Goal: Transaction & Acquisition: Subscribe to service/newsletter

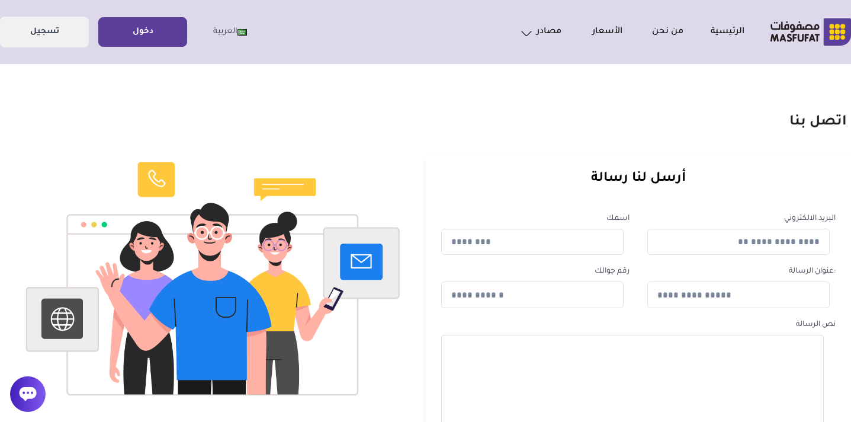
click at [162, 40] on link "دخول" at bounding box center [143, 32] width 88 height 27
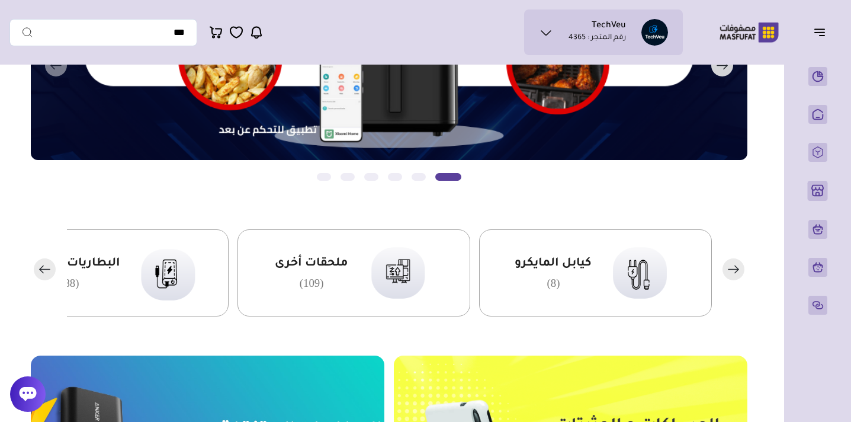
scroll to position [167, 0]
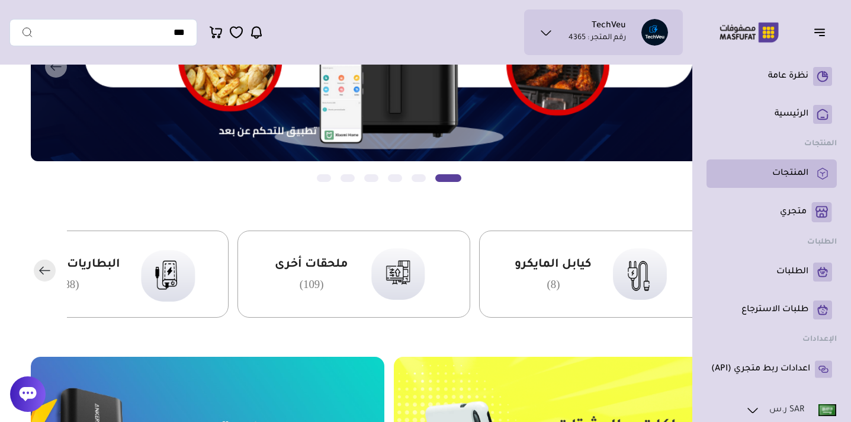
click at [792, 169] on p "المنتجات" at bounding box center [790, 174] width 36 height 12
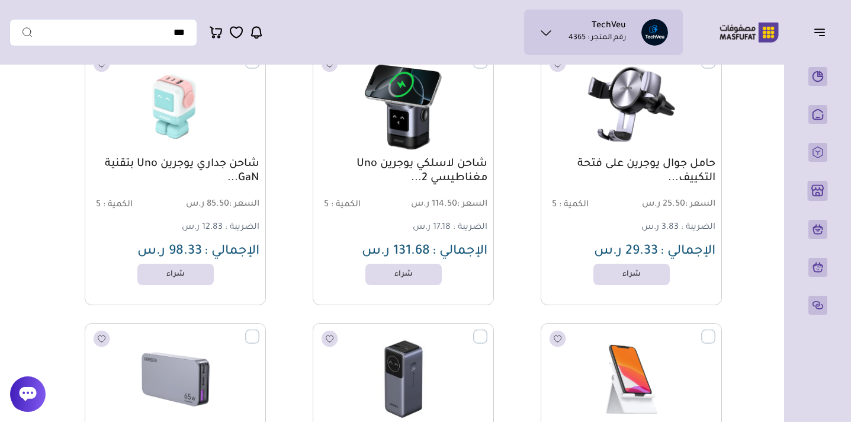
scroll to position [45058, 0]
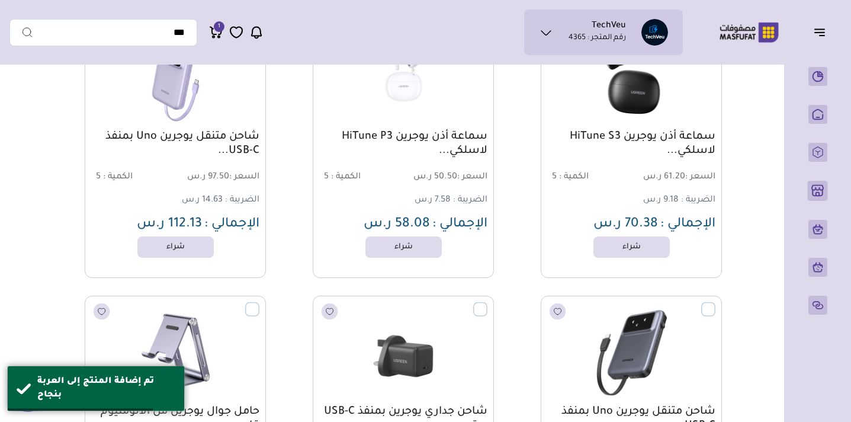
scroll to position [45228, 0]
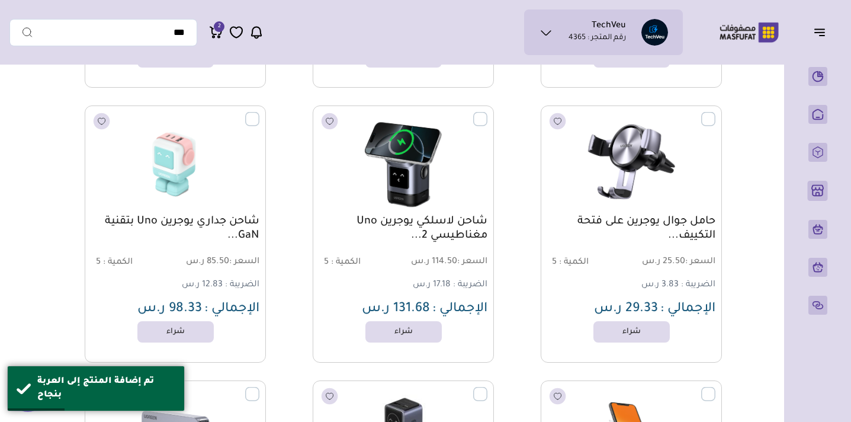
scroll to position [45468, 0]
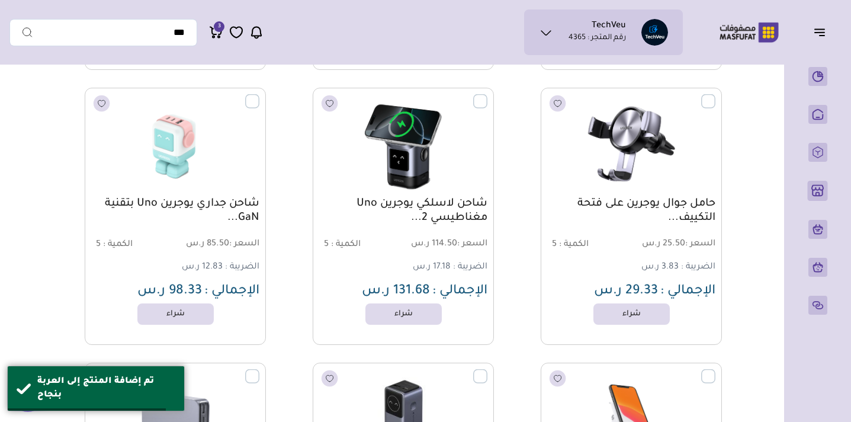
scroll to position [45530, 0]
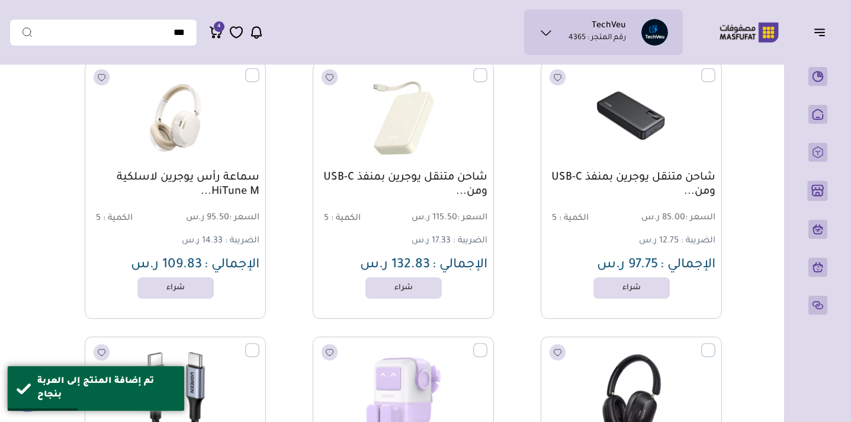
scroll to position [46051, 0]
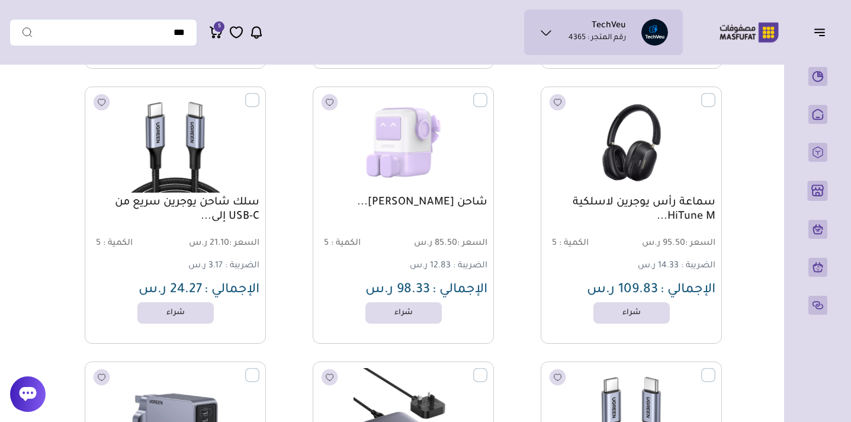
scroll to position [46306, 0]
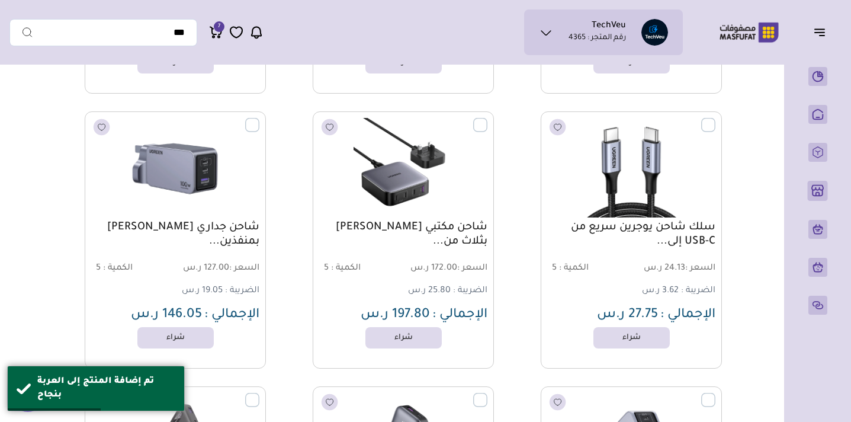
scroll to position [46578, 0]
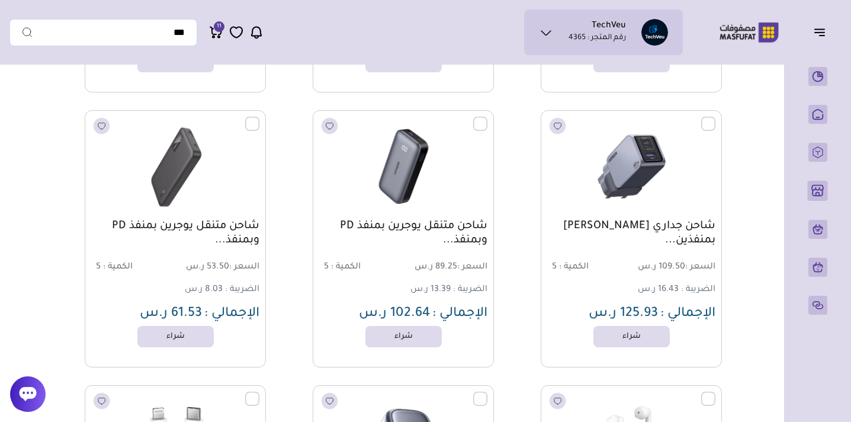
scroll to position [46834, 0]
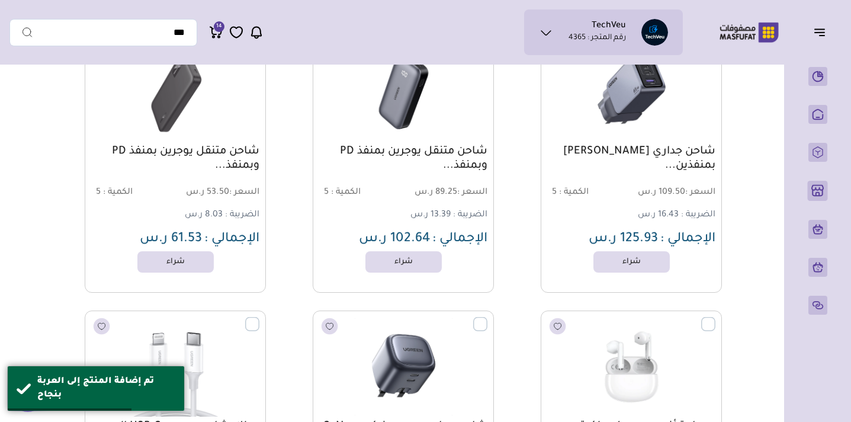
scroll to position [46931, 0]
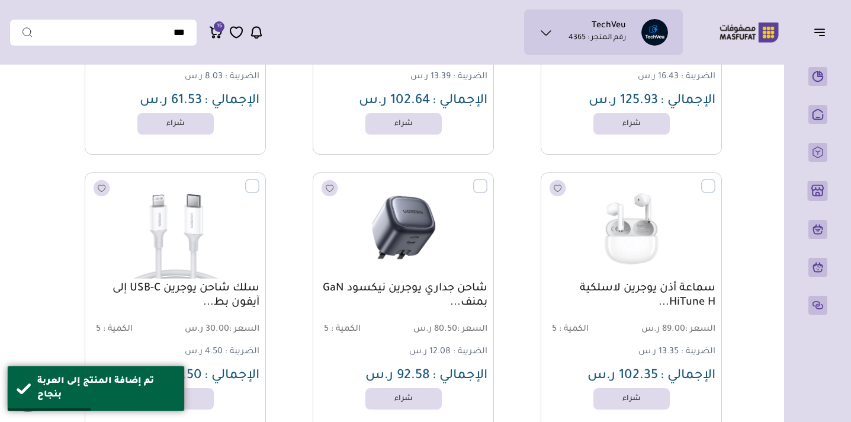
scroll to position [47047, 0]
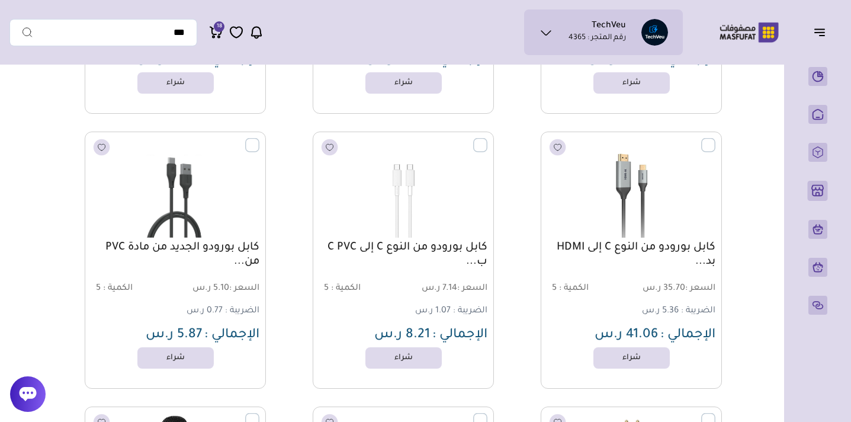
scroll to position [47367, 0]
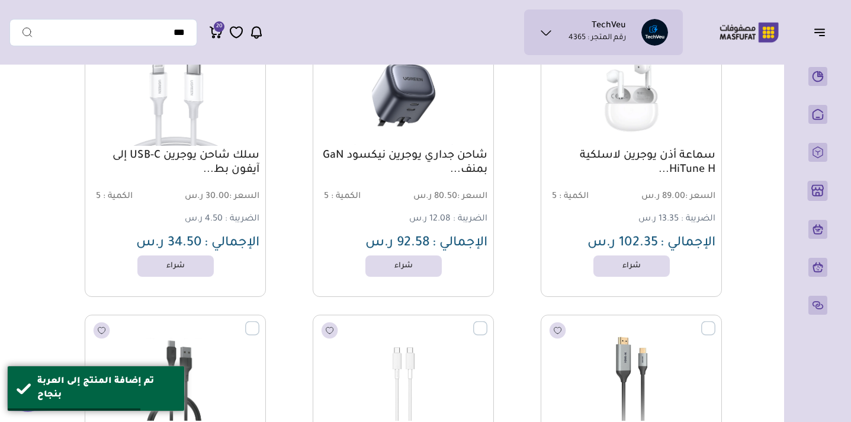
scroll to position [47177, 0]
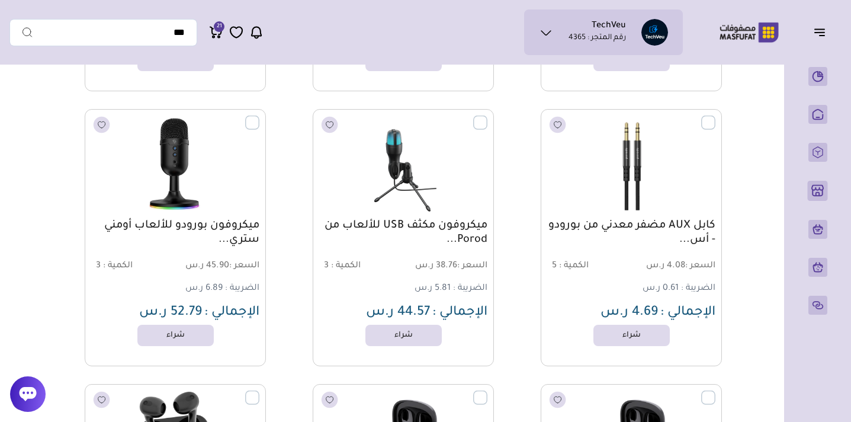
scroll to position [47661, 0]
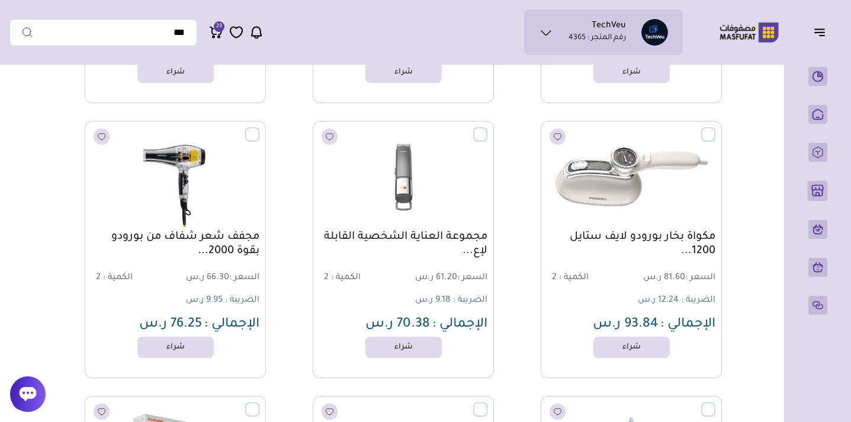
scroll to position [49866, 0]
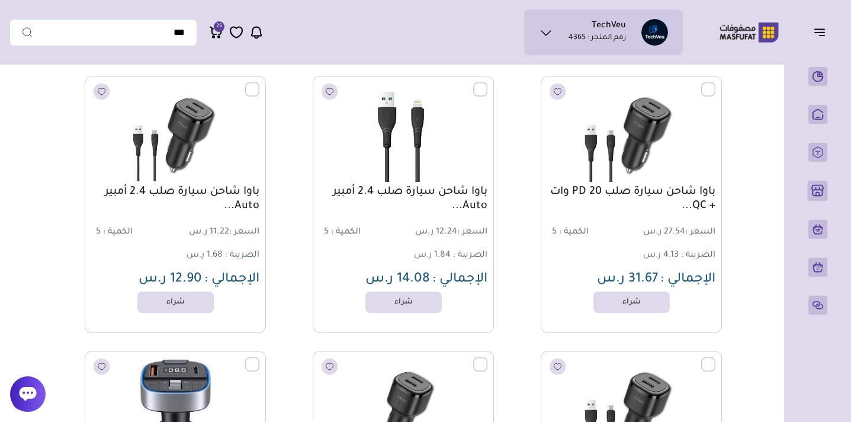
scroll to position [55388, 0]
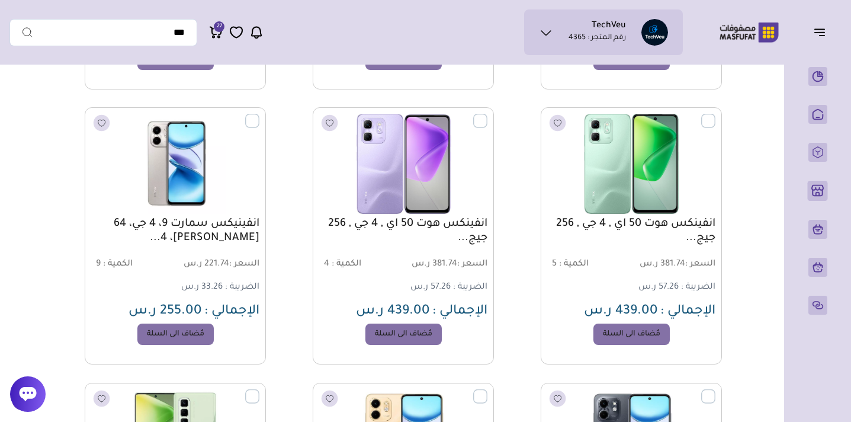
scroll to position [62284, 0]
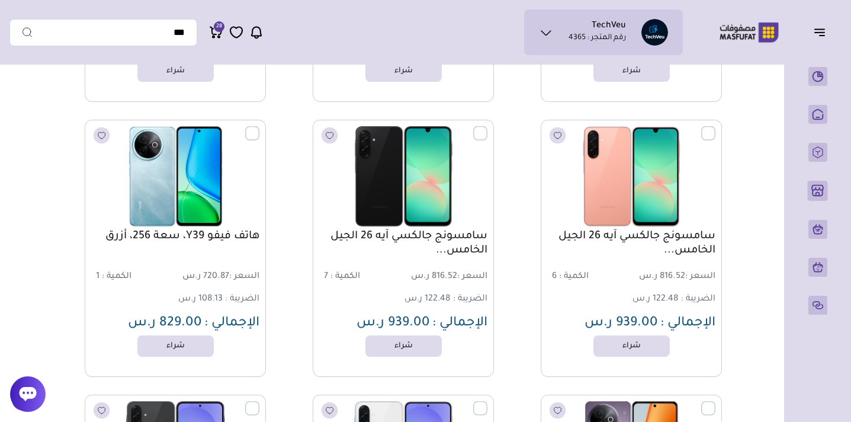
scroll to position [65244, 0]
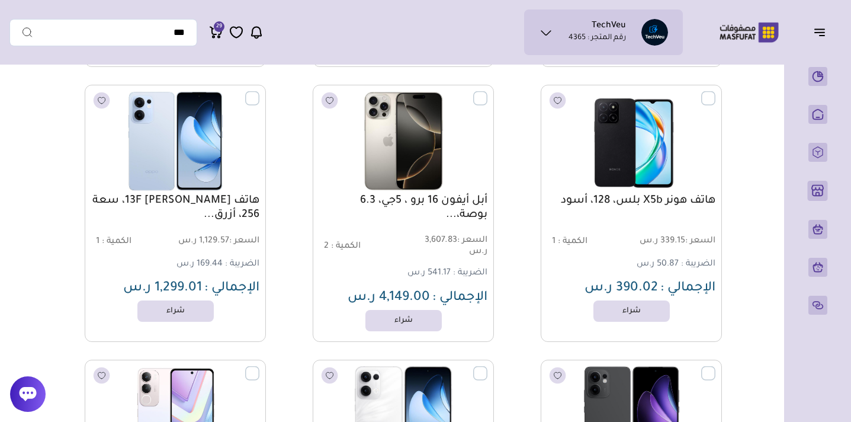
scroll to position [66926, 0]
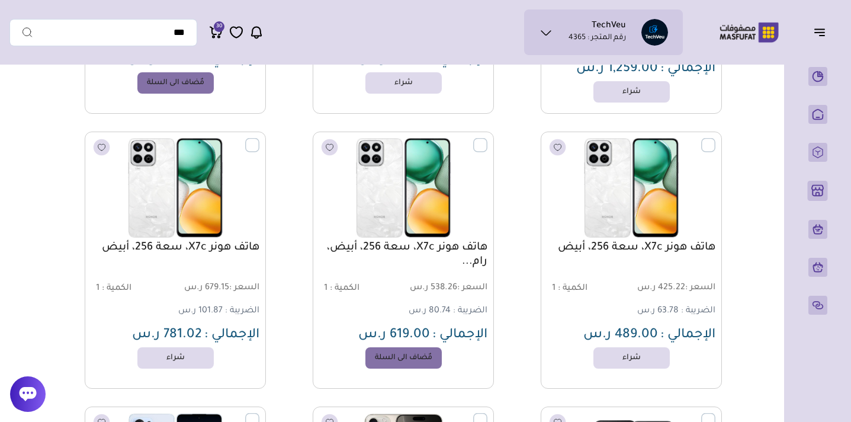
scroll to position [66630, 0]
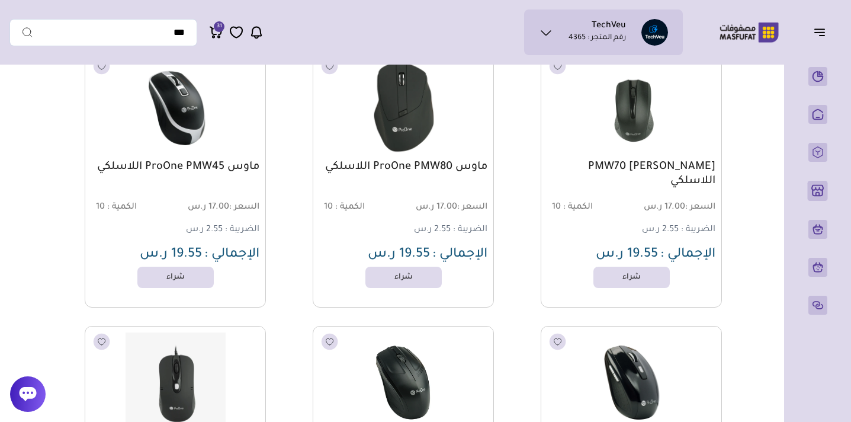
scroll to position [72730, 0]
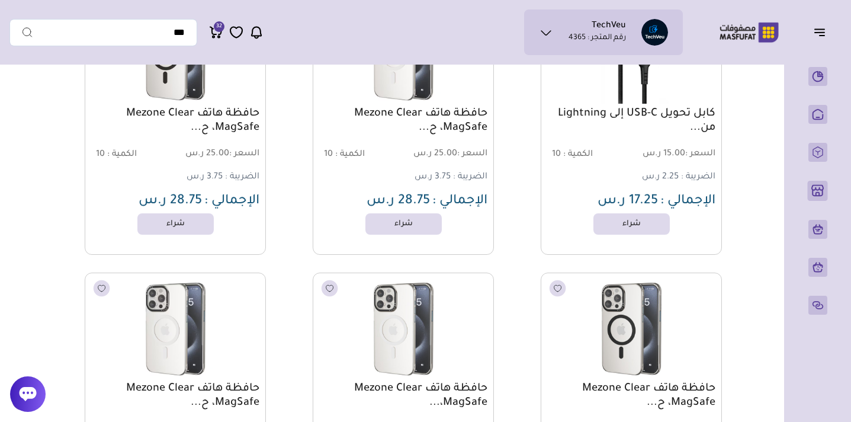
scroll to position [77048, 0]
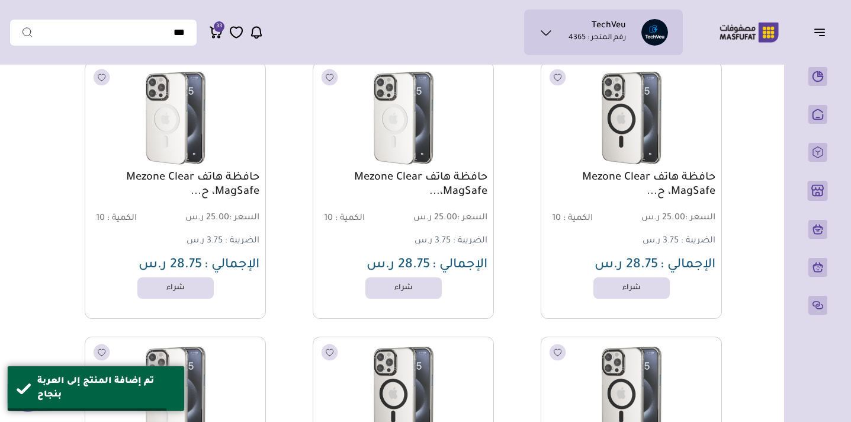
scroll to position [77132, 0]
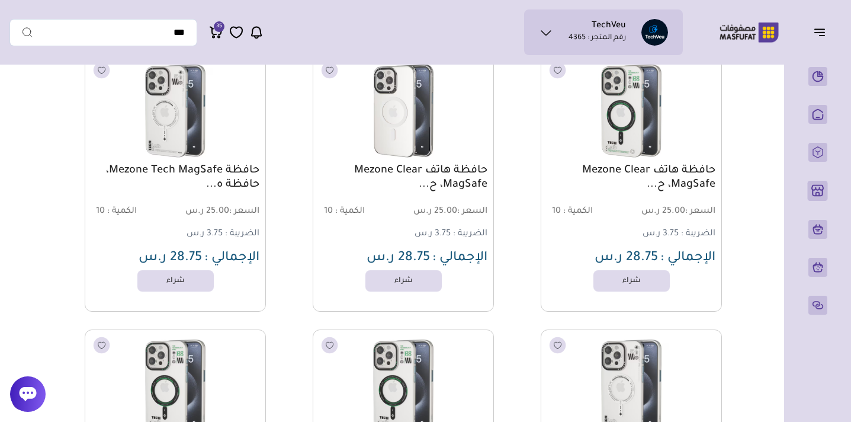
scroll to position [77952, 0]
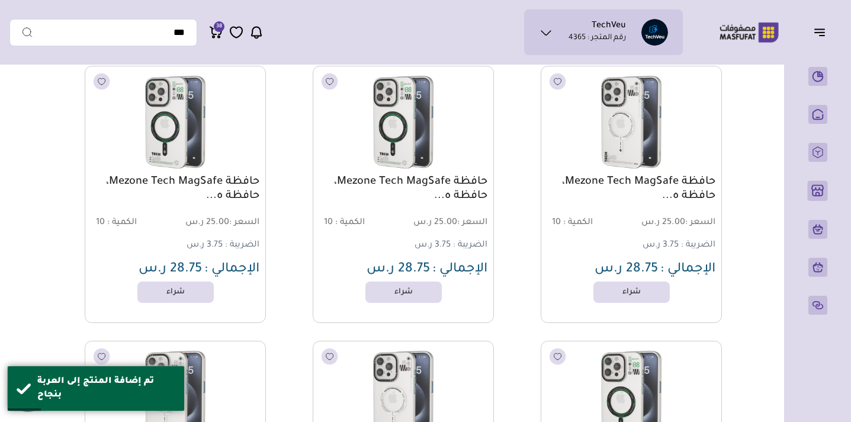
scroll to position [78218, 0]
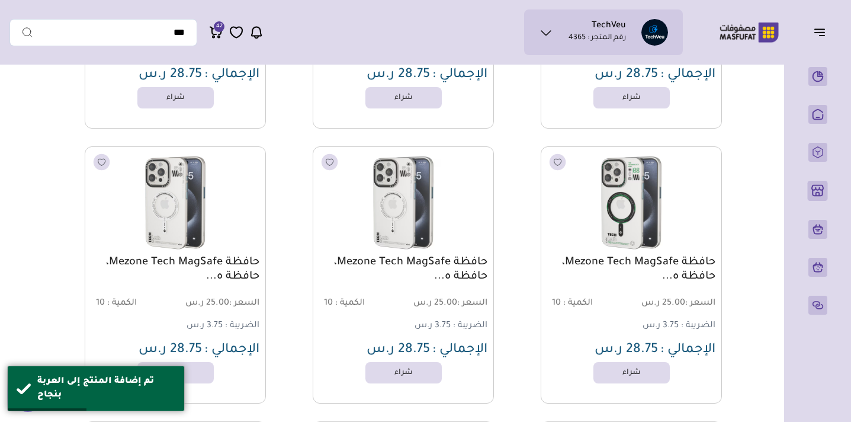
scroll to position [78464, 0]
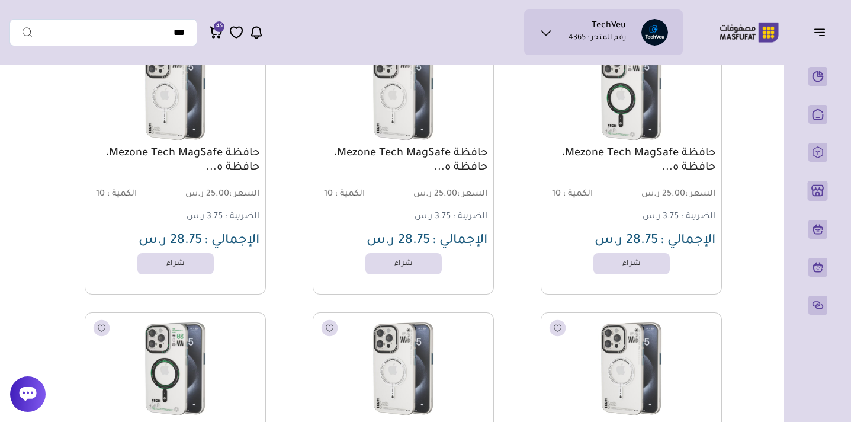
scroll to position [78541, 0]
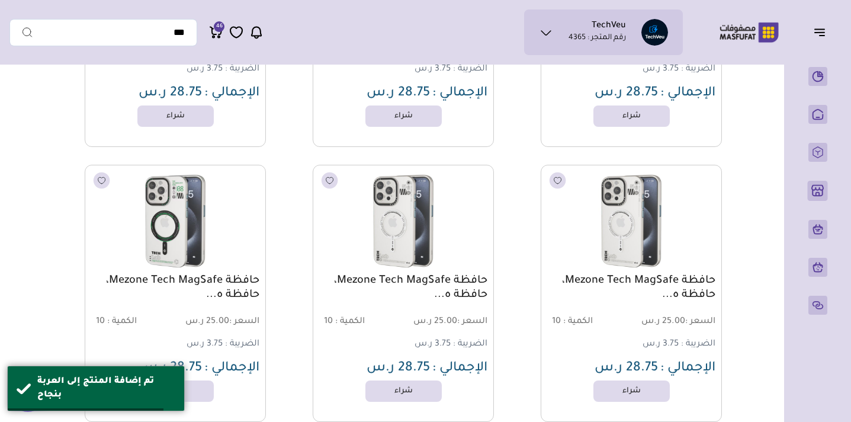
scroll to position [78690, 0]
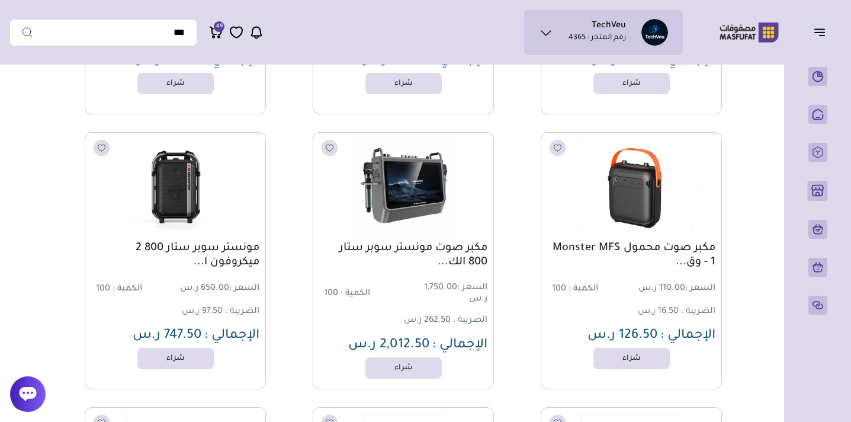
scroll to position [84641, 0]
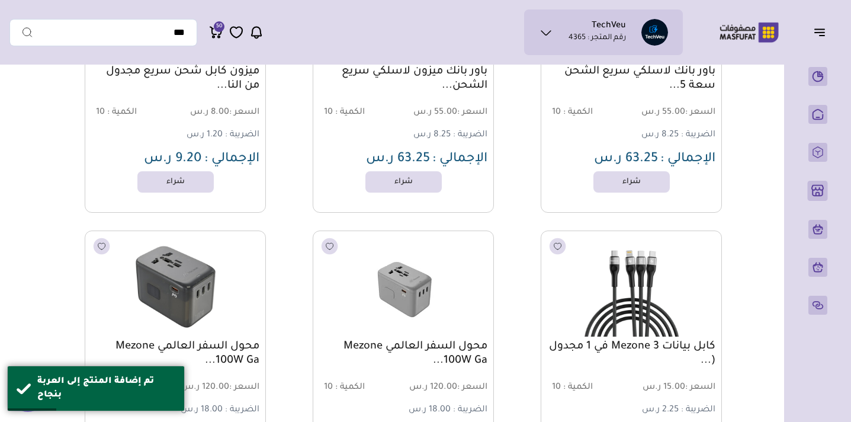
scroll to position [86009, 0]
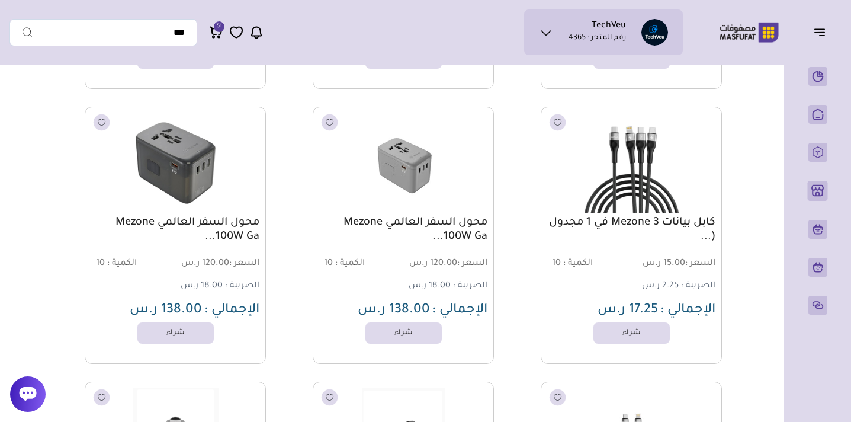
scroll to position [86147, 0]
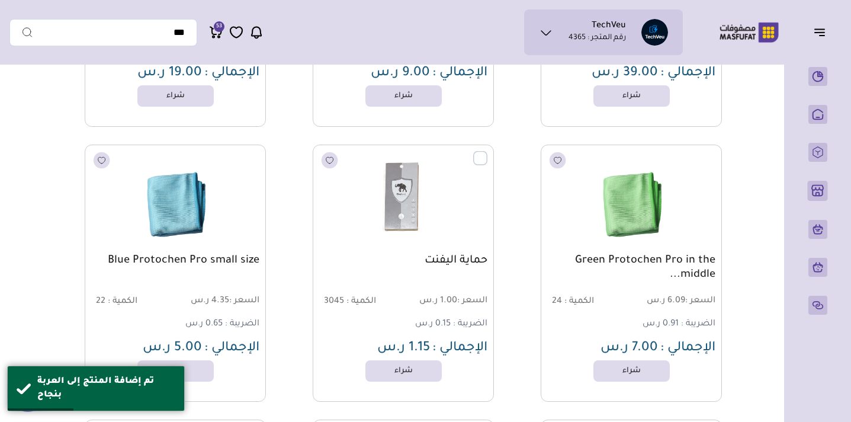
scroll to position [87766, 0]
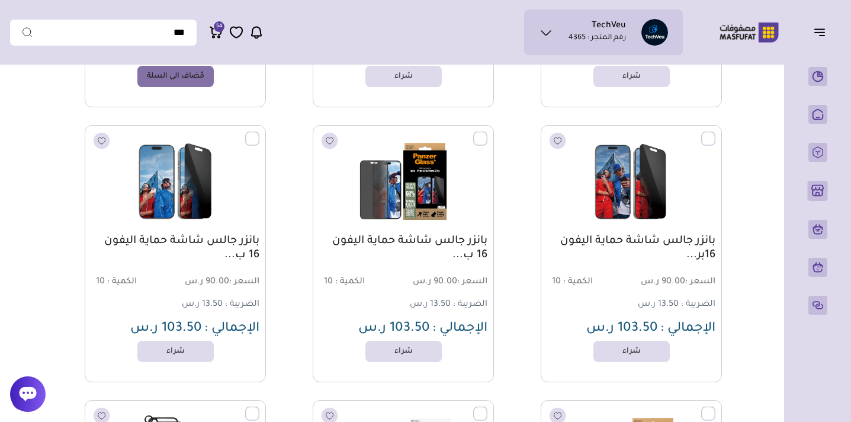
scroll to position [89600, 0]
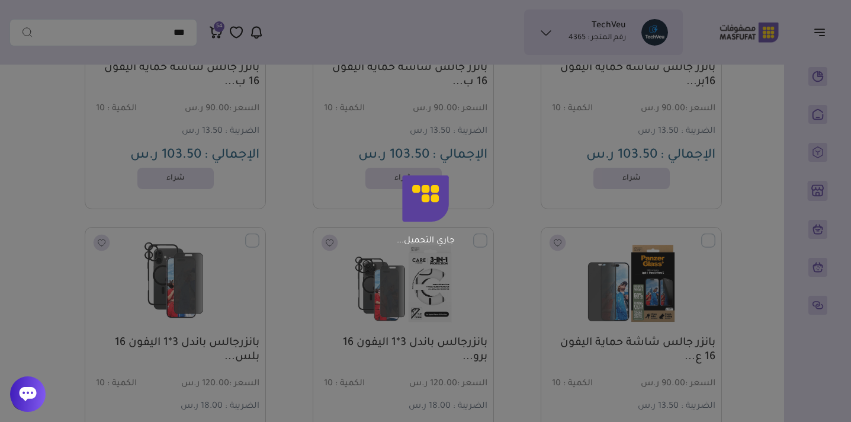
scroll to position [90655, 0]
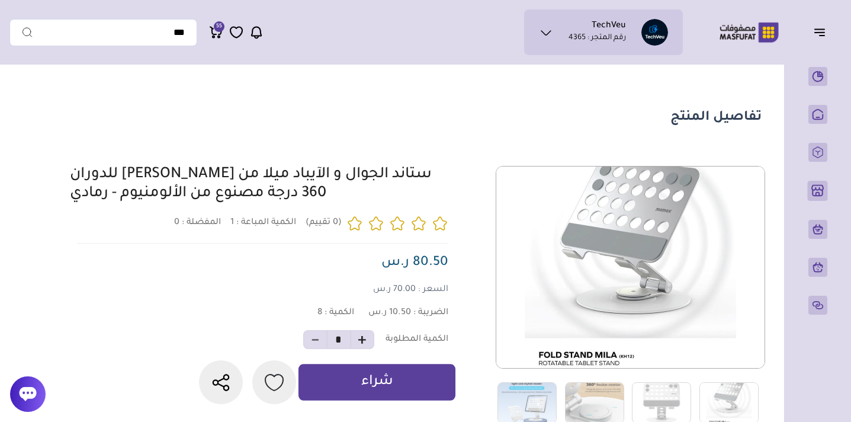
click at [386, 371] on button "شراء" at bounding box center [377, 382] width 157 height 37
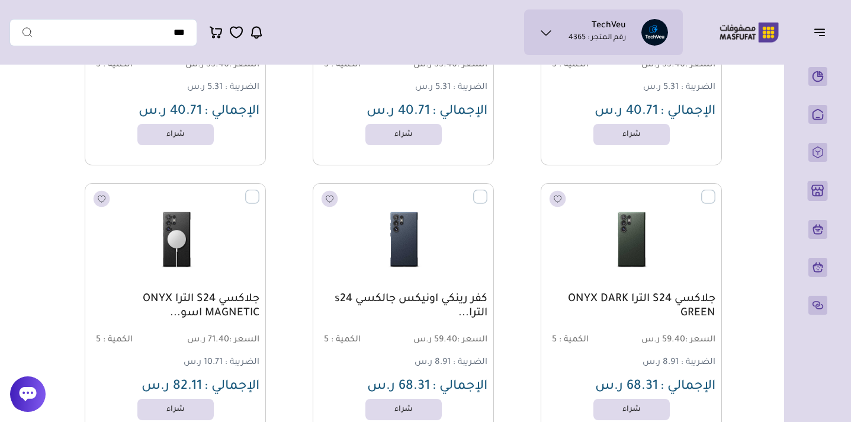
scroll to position [1409, 0]
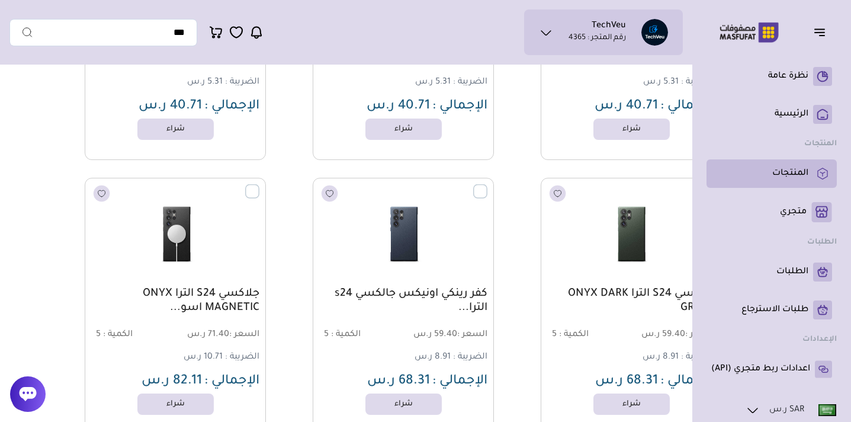
click at [781, 177] on p "المنتجات" at bounding box center [790, 174] width 36 height 12
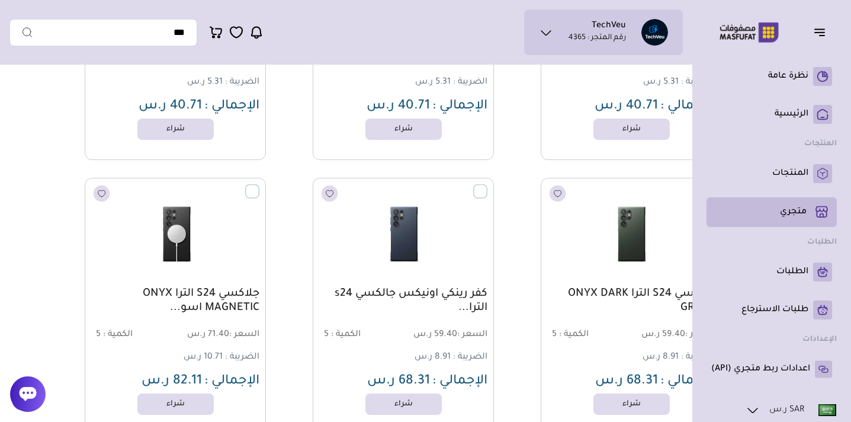
click at [790, 211] on p "متجري ( 0 )" at bounding box center [793, 212] width 27 height 12
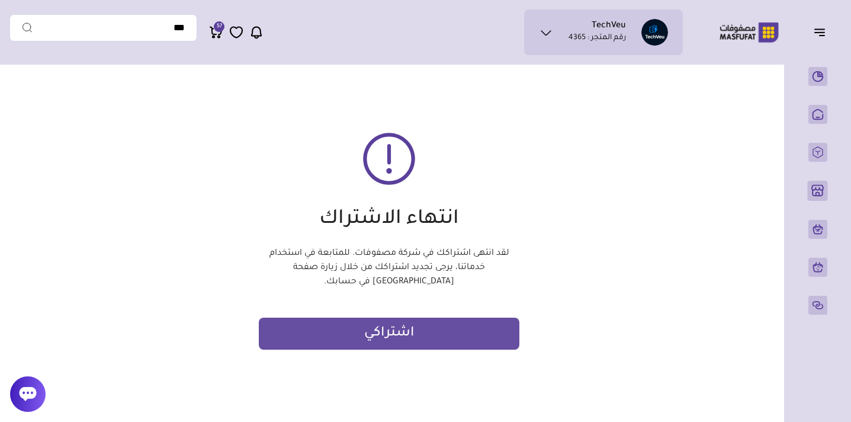
click at [216, 32] on icon at bounding box center [216, 32] width 14 height 15
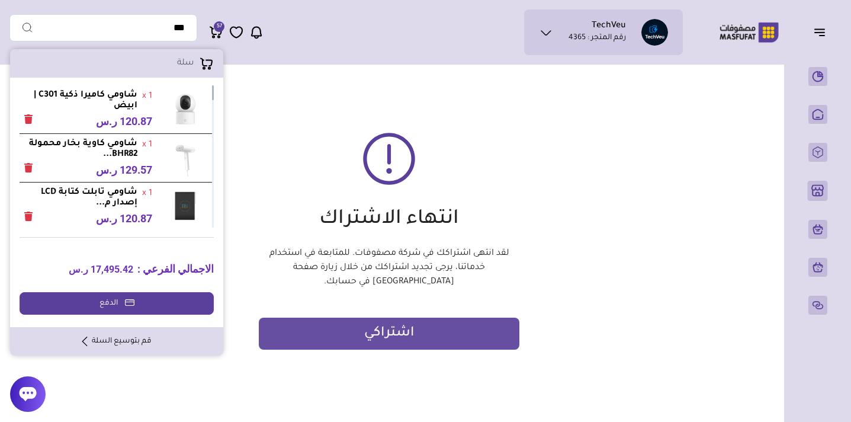
click at [31, 118] on icon "Remove" at bounding box center [28, 118] width 8 height 9
click at [103, 339] on link "قم بتوسيع السلة" at bounding box center [116, 341] width 69 height 11
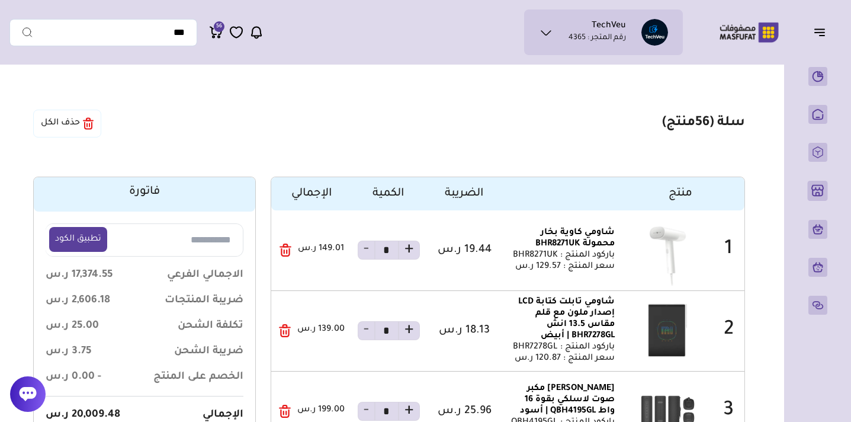
click at [75, 134] on button "حذف الكل" at bounding box center [67, 124] width 68 height 28
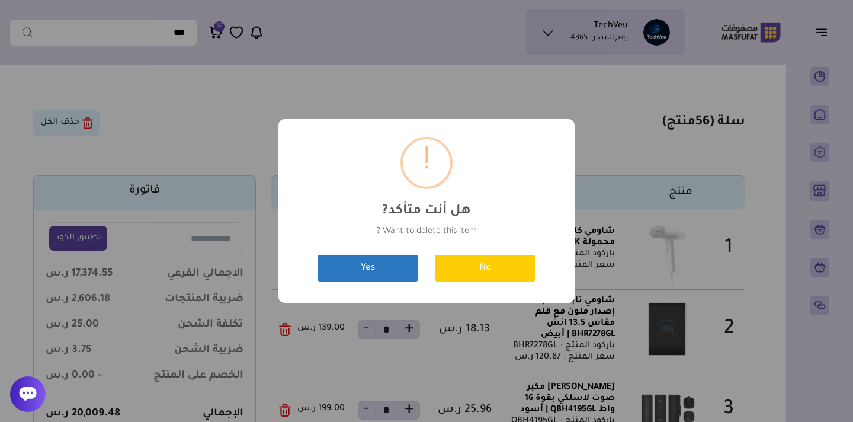
click at [346, 264] on button "Yes" at bounding box center [367, 268] width 101 height 27
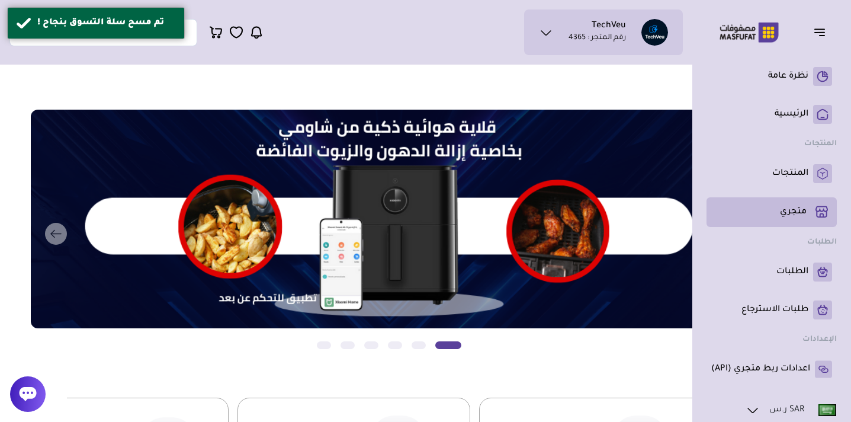
click at [794, 217] on p "متجري ( 0 )" at bounding box center [793, 212] width 27 height 12
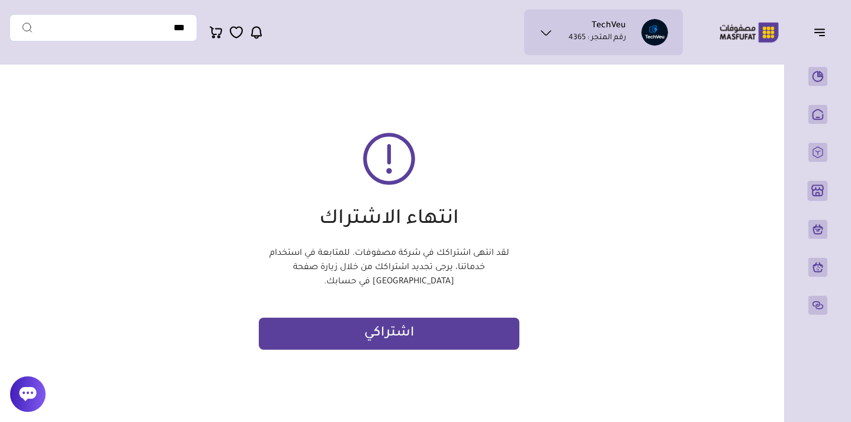
click at [370, 329] on button "اشتراكي" at bounding box center [389, 333] width 261 height 32
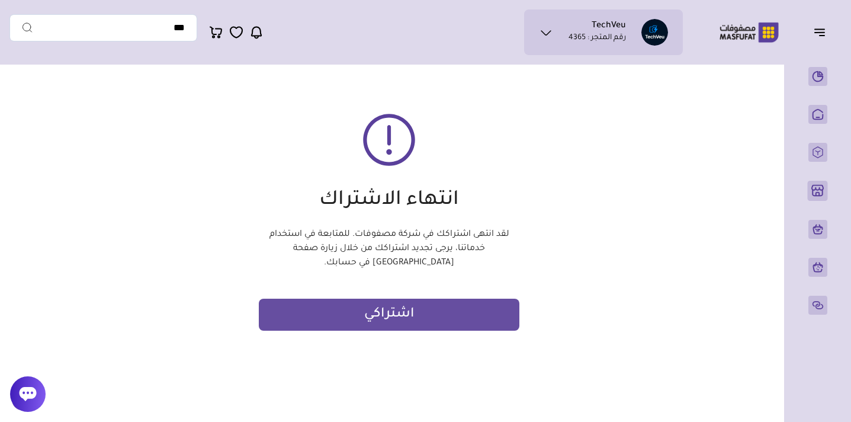
scroll to position [13, 0]
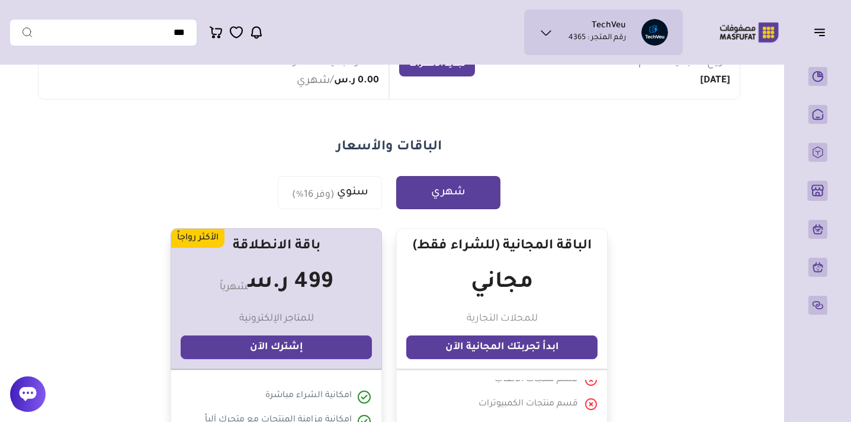
scroll to position [167, 0]
click at [494, 352] on link "ابدأ تجربتك المجانية الآن" at bounding box center [501, 347] width 191 height 24
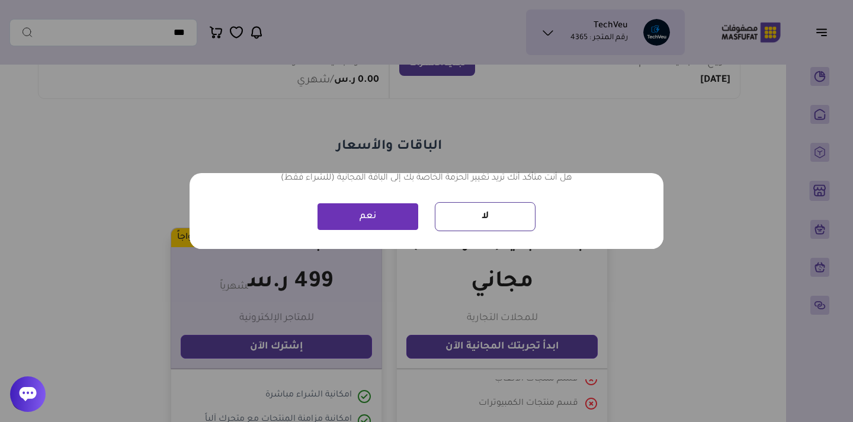
click at [460, 210] on button "لا" at bounding box center [485, 217] width 101 height 30
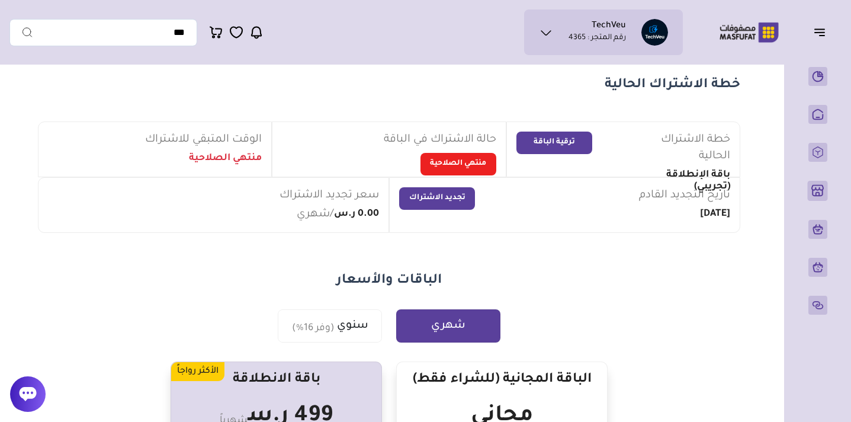
scroll to position [0, 0]
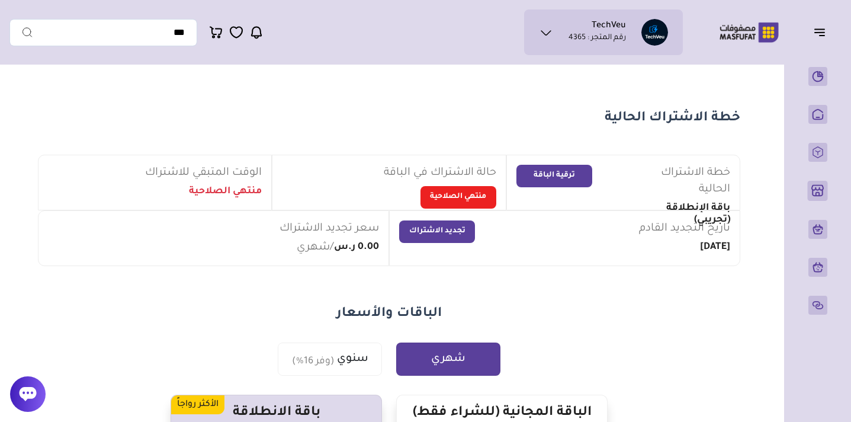
click at [565, 174] on button "ترقية الباقة" at bounding box center [555, 176] width 76 height 23
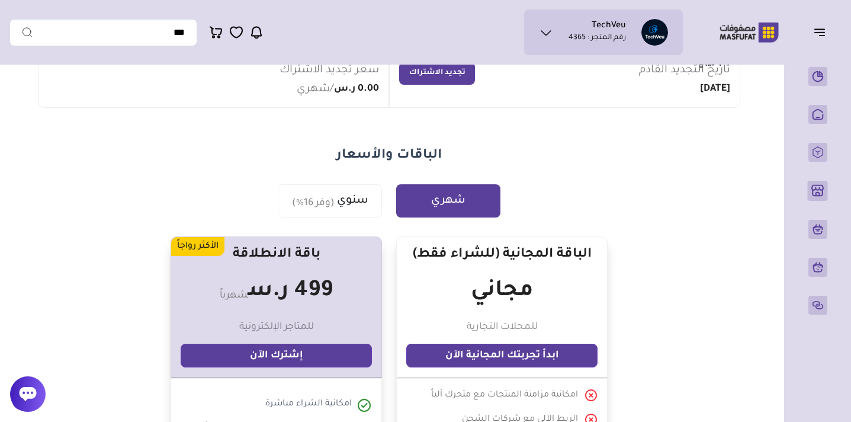
scroll to position [163, 0]
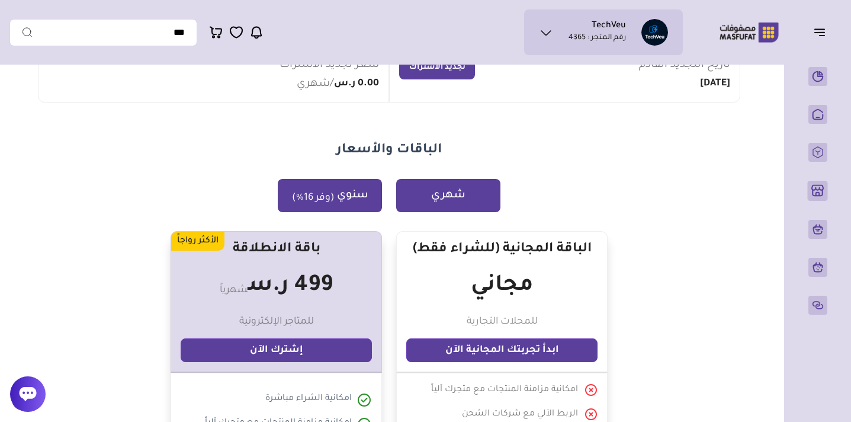
click at [333, 200] on sub "(وفر 16%)" at bounding box center [313, 198] width 43 height 14
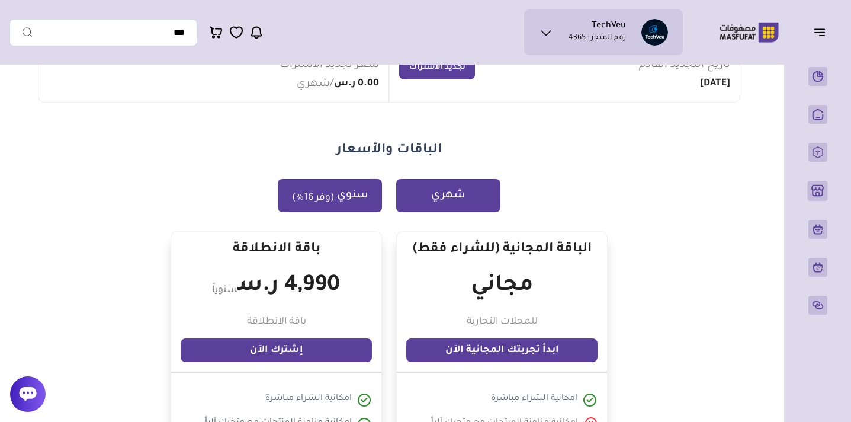
click at [423, 188] on button "شهري" at bounding box center [448, 195] width 104 height 33
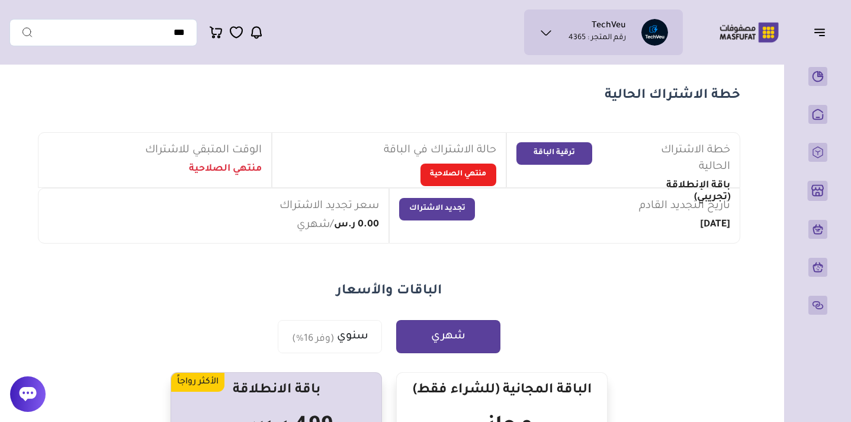
scroll to position [13, 0]
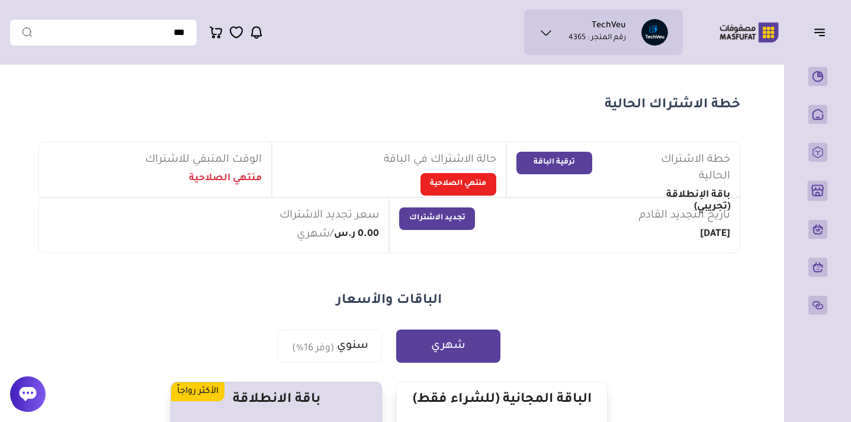
click at [553, 162] on button "ترقية الباقة" at bounding box center [555, 163] width 76 height 23
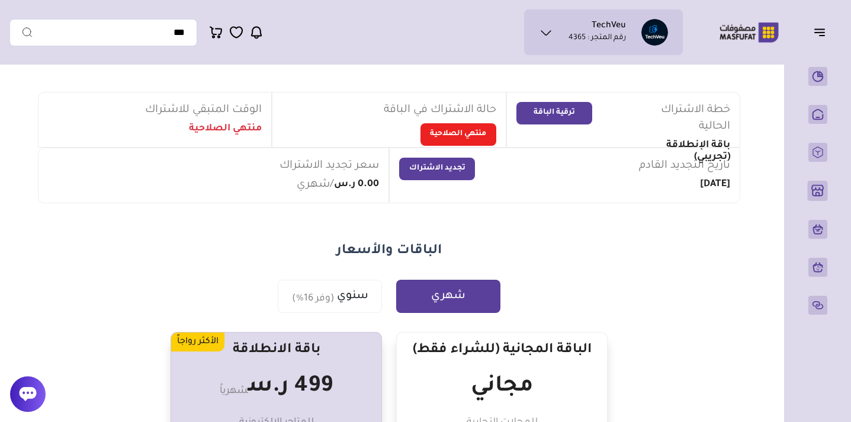
scroll to position [0, 0]
